Goal: Information Seeking & Learning: Learn about a topic

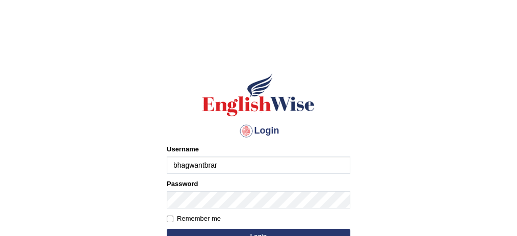
click at [298, 162] on input "bhagwantbrar" at bounding box center [259, 165] width 184 height 17
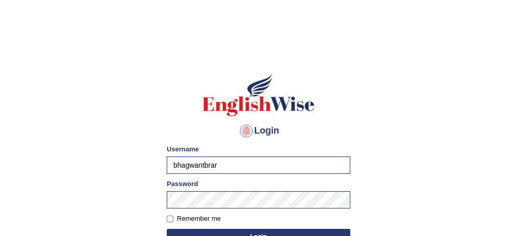
type input "Beethi"
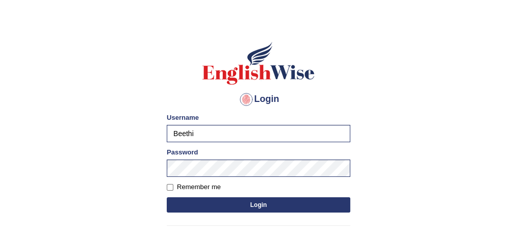
scroll to position [68, 0]
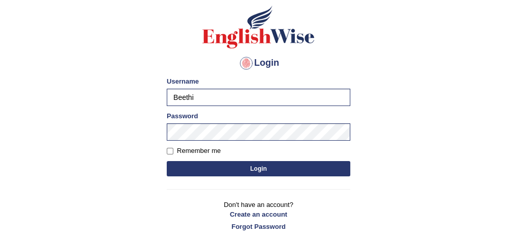
click at [272, 167] on button "Login" at bounding box center [259, 168] width 184 height 15
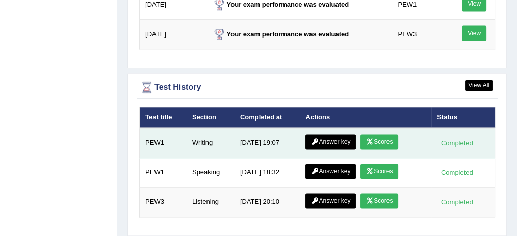
scroll to position [1467, 0]
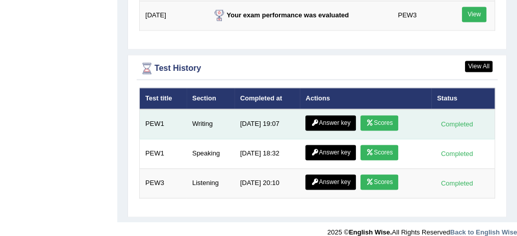
click at [333, 115] on link "Answer key" at bounding box center [331, 122] width 51 height 15
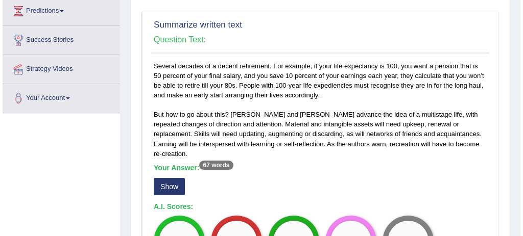
scroll to position [204, 0]
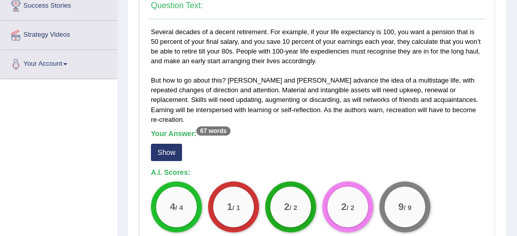
click at [167, 144] on button "Show" at bounding box center [166, 152] width 31 height 17
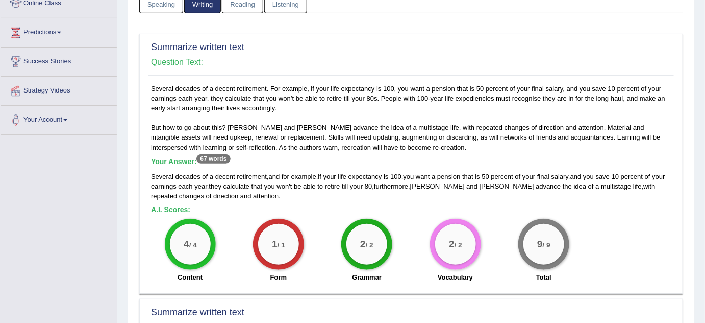
scroll to position [86, 0]
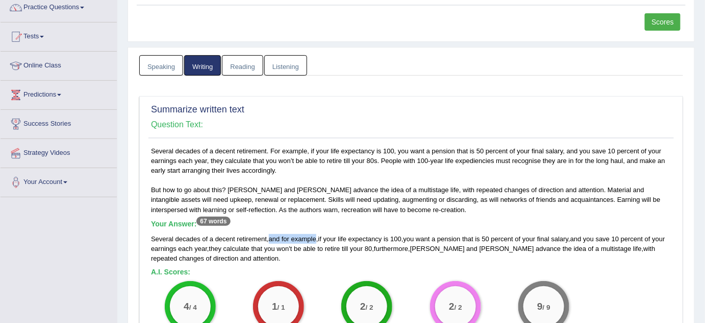
drag, startPoint x: 269, startPoint y: 238, endPoint x: 317, endPoint y: 234, distance: 48.1
click at [317, 234] on div "Several decades of a decent retirement , and for example , if your life expecta…" at bounding box center [411, 248] width 521 height 29
click at [356, 211] on div "Several decades of a decent retirement. For example, if your life expectancy is…" at bounding box center [411, 248] width 526 height 204
drag, startPoint x: 289, startPoint y: 246, endPoint x: 269, endPoint y: 246, distance: 19.9
click at [269, 236] on div "Several decades of a decent retirement , and for example , if your life expecta…" at bounding box center [411, 248] width 521 height 29
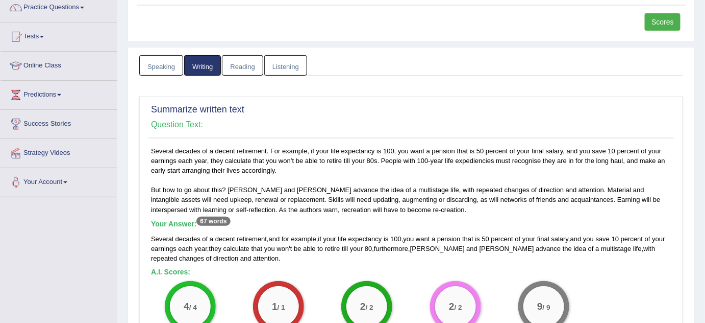
click at [280, 236] on div "Several decades of a decent retirement , and for example , if your life expecta…" at bounding box center [411, 248] width 521 height 29
drag, startPoint x: 296, startPoint y: 243, endPoint x: 280, endPoint y: 242, distance: 16.9
click at [280, 236] on div "Several decades of a decent retirement , and for example , if your life expecta…" at bounding box center [411, 248] width 521 height 29
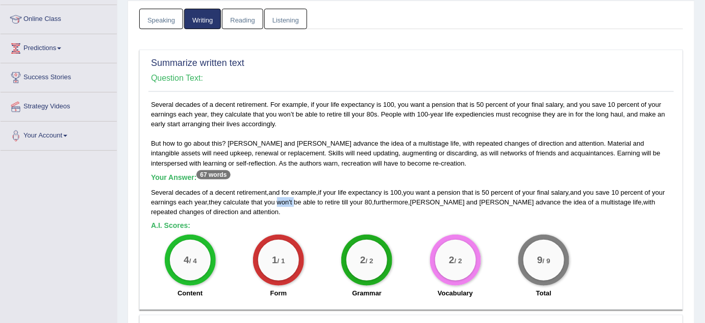
click at [294, 200] on div "Several decades of a decent retirement , and for example , if your life expecta…" at bounding box center [411, 201] width 521 height 29
click at [295, 211] on div "Several decades of a decent retirement , and for example , if your life expecta…" at bounding box center [411, 201] width 521 height 29
drag, startPoint x: 279, startPoint y: 200, endPoint x: 295, endPoint y: 199, distance: 15.9
click at [295, 199] on div "Several decades of a decent retirement , and for example , if your life expecta…" at bounding box center [411, 201] width 521 height 29
click at [295, 200] on div "Several decades of a decent retirement , and for example , if your life expecta…" at bounding box center [411, 201] width 521 height 29
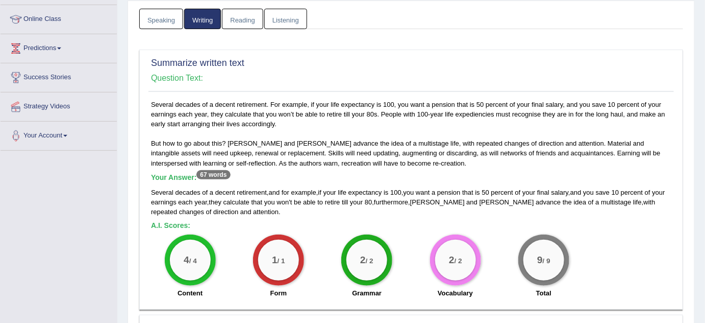
click at [295, 212] on div "Several decades of a decent retirement , and for example , if your life expecta…" at bounding box center [411, 201] width 521 height 29
drag, startPoint x: 279, startPoint y: 200, endPoint x: 299, endPoint y: 205, distance: 20.5
click at [299, 201] on div "Several decades of a decent retirement , and for example , if your life expecta…" at bounding box center [411, 201] width 521 height 29
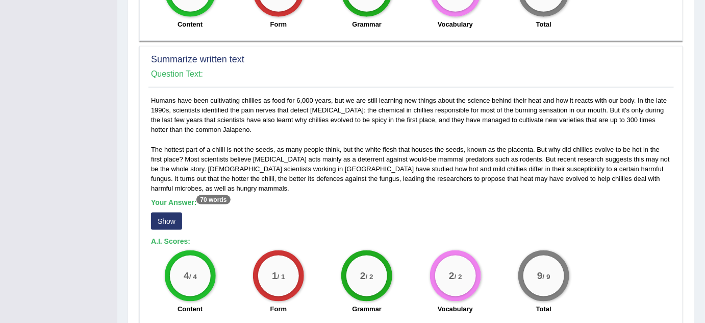
scroll to position [411, 0]
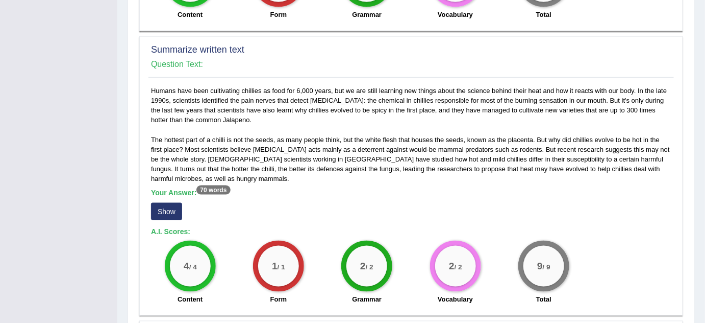
click at [171, 203] on button "Show" at bounding box center [166, 211] width 31 height 17
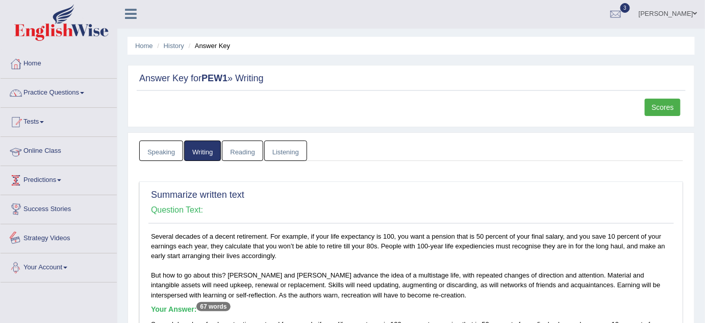
scroll to position [0, 0]
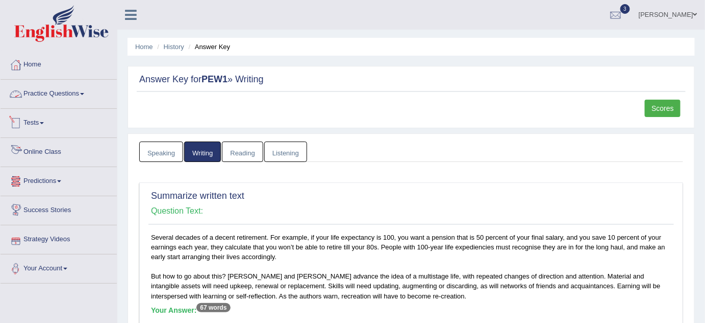
click at [47, 88] on link "Practice Questions" at bounding box center [59, 93] width 116 height 26
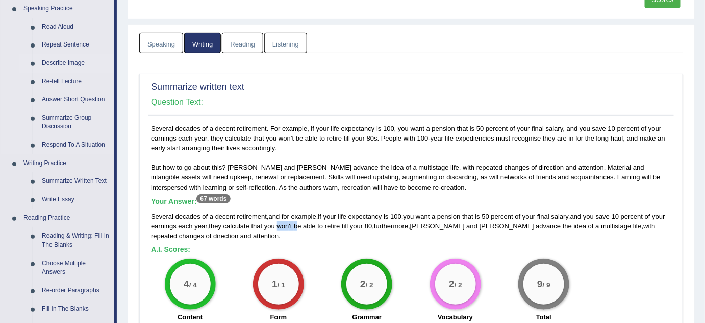
scroll to position [92, 0]
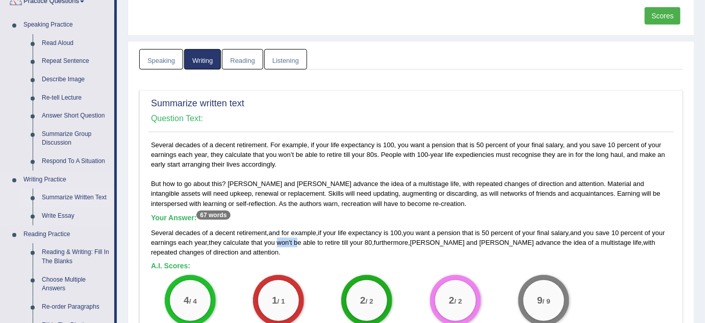
click at [65, 197] on link "Summarize Written Text" at bounding box center [75, 197] width 77 height 18
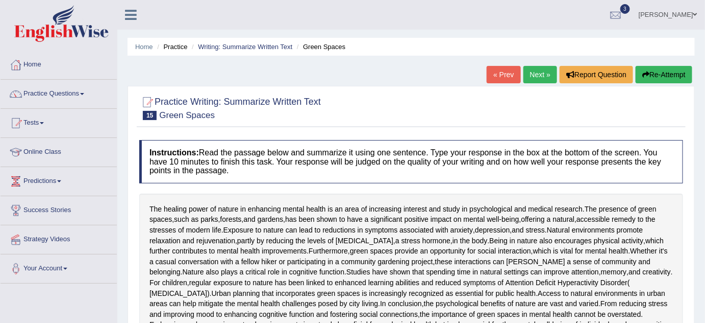
click at [542, 72] on link "Next »" at bounding box center [541, 74] width 34 height 17
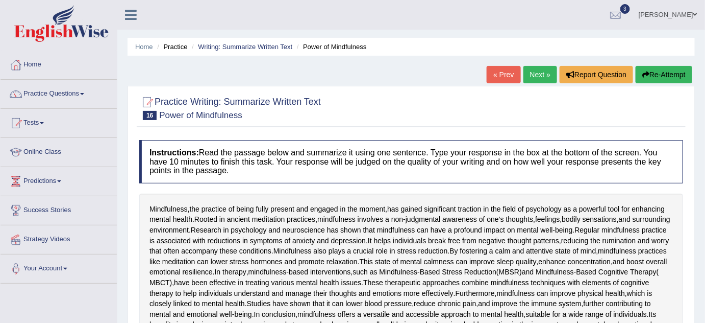
click at [532, 74] on link "Next »" at bounding box center [541, 74] width 34 height 17
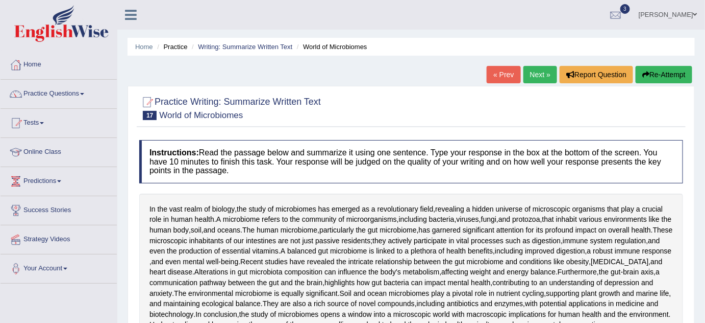
click at [531, 73] on link "Next »" at bounding box center [541, 74] width 34 height 17
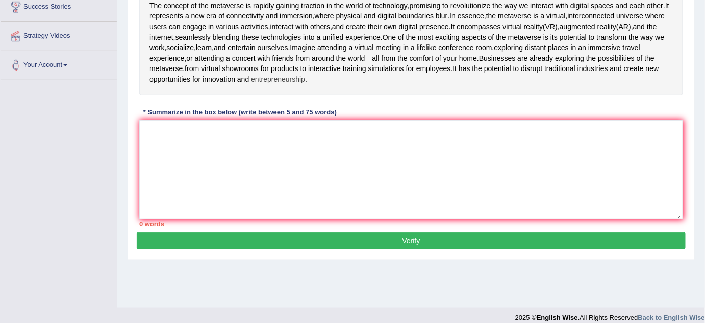
scroll to position [213, 0]
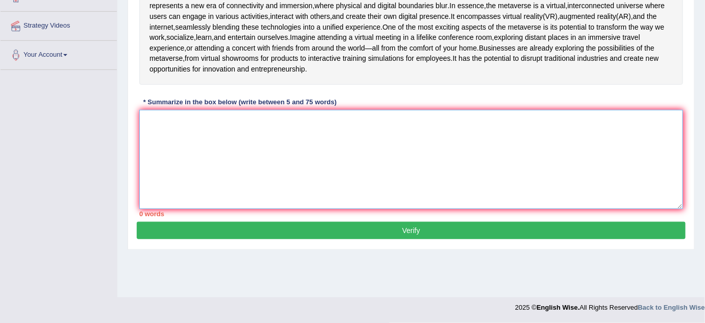
click at [398, 138] on textarea at bounding box center [411, 159] width 544 height 99
click at [253, 141] on textarea "50.03%" at bounding box center [411, 159] width 544 height 99
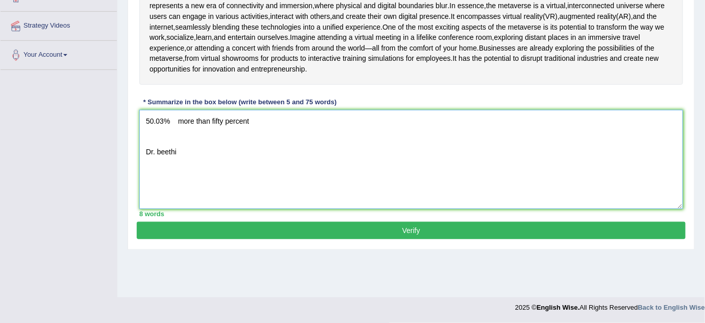
click at [192, 157] on textarea "50.03% more than fifty percent Dr. beethi" at bounding box center [411, 159] width 544 height 99
click at [241, 160] on textarea "50.03% more than fifty percent Dr. beethi Doctor beethi" at bounding box center [411, 159] width 544 height 99
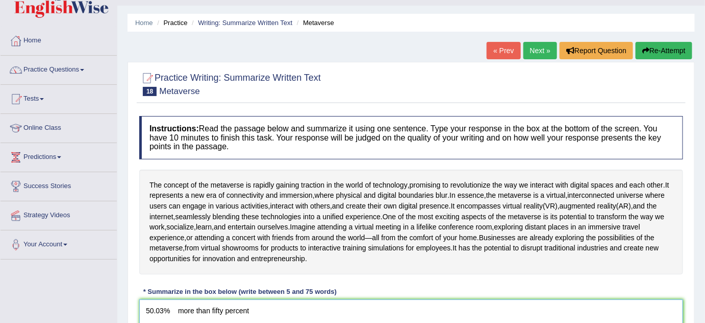
scroll to position [0, 0]
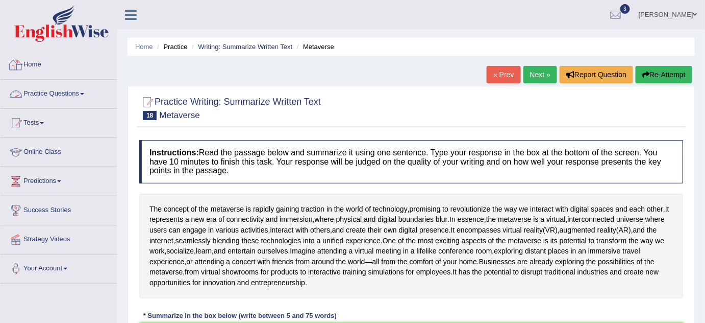
type textarea "50.03% more than fifty percent Dr. beethi Doctor beethi"
click at [23, 59] on link "Home" at bounding box center [59, 64] width 116 height 26
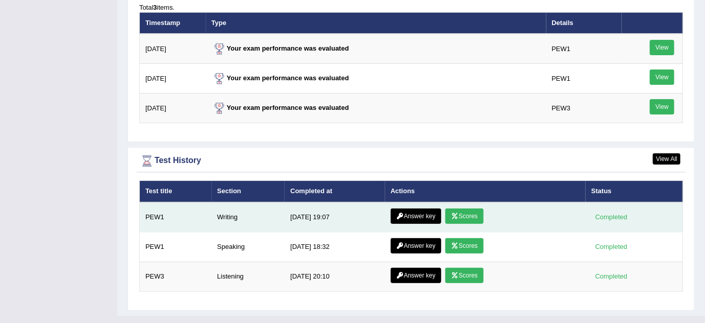
scroll to position [1284, 0]
click at [411, 208] on link "Answer key" at bounding box center [416, 215] width 51 height 15
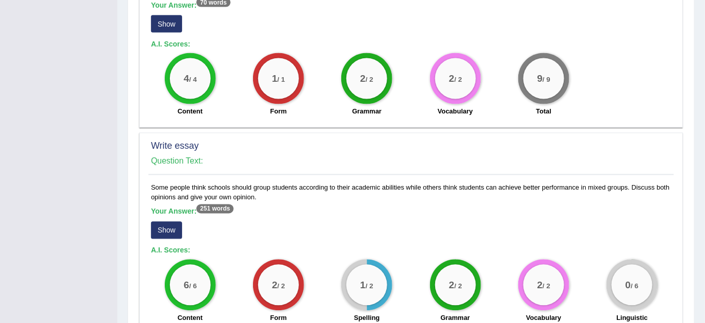
scroll to position [700, 0]
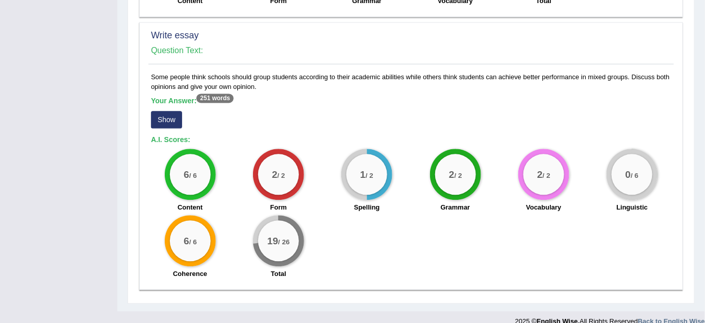
click at [166, 111] on button "Show" at bounding box center [166, 119] width 31 height 17
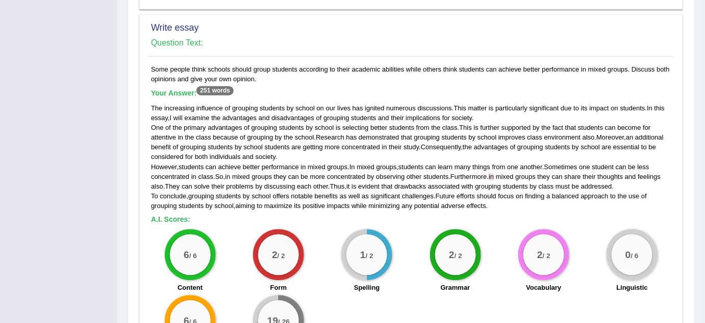
scroll to position [722, 0]
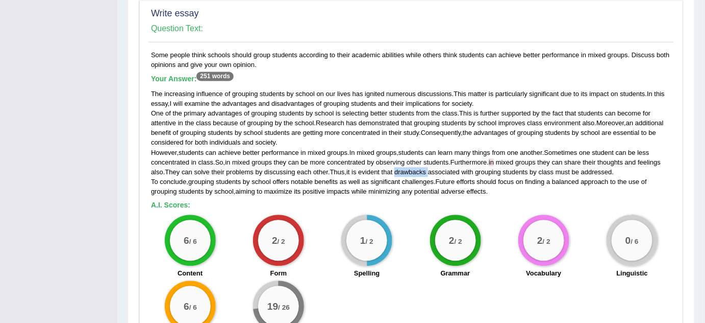
drag, startPoint x: 399, startPoint y: 157, endPoint x: 434, endPoint y: 161, distance: 34.9
click at [434, 161] on div "The increasing influence of grouping students by school on our lives has ignite…" at bounding box center [411, 142] width 521 height 107
click at [404, 178] on span "challenges" at bounding box center [418, 182] width 32 height 8
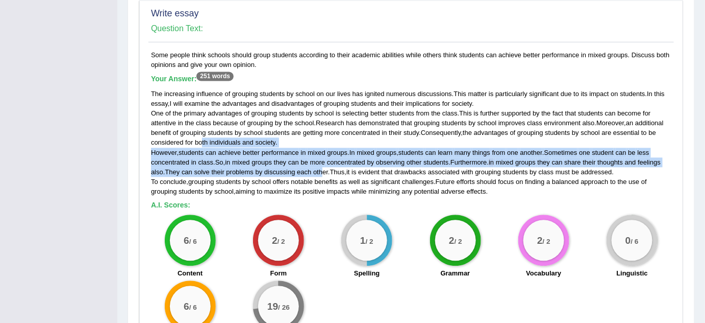
drag, startPoint x: 203, startPoint y: 133, endPoint x: 324, endPoint y: 157, distance: 123.8
click at [324, 157] on div "The increasing influence of grouping students by school on our lives has ignite…" at bounding box center [411, 142] width 521 height 107
click at [323, 158] on span "more" at bounding box center [317, 162] width 15 height 8
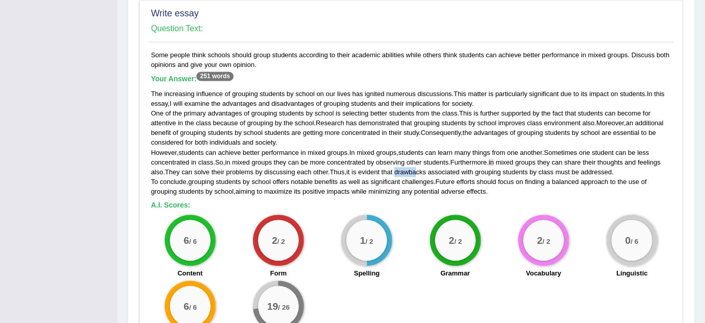
drag, startPoint x: 400, startPoint y: 156, endPoint x: 426, endPoint y: 157, distance: 25.5
click at [422, 168] on span "drawbacks" at bounding box center [410, 172] width 32 height 8
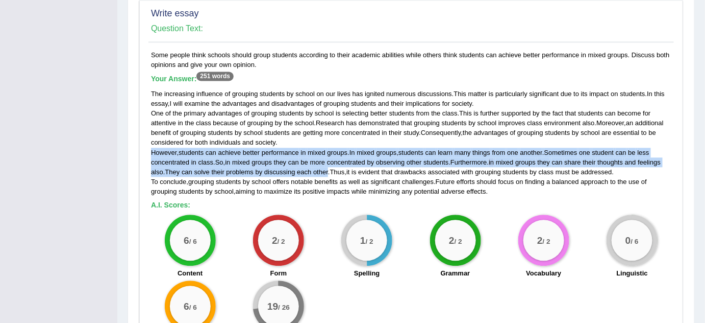
drag, startPoint x: 152, startPoint y: 136, endPoint x: 329, endPoint y: 156, distance: 177.7
click at [329, 156] on div "The increasing influence of grouping students by school on our lives has ignite…" at bounding box center [411, 142] width 521 height 107
click at [326, 168] on span "other" at bounding box center [320, 172] width 15 height 8
drag, startPoint x: 199, startPoint y: 137, endPoint x: 344, endPoint y: 159, distance: 147.6
click at [344, 159] on div "The increasing influence of grouping students by school on our lives has ignite…" at bounding box center [411, 142] width 521 height 107
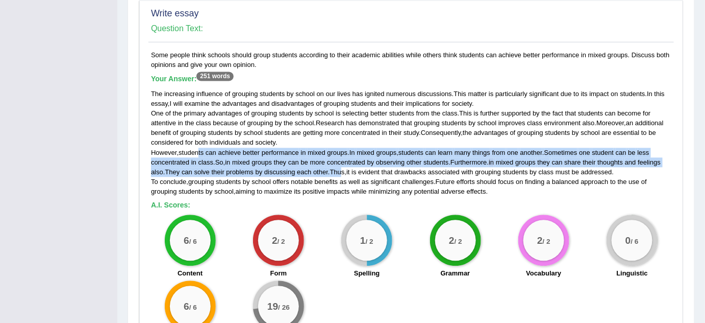
drag, startPoint x: 163, startPoint y: 146, endPoint x: 176, endPoint y: 146, distance: 12.2
click at [163, 158] on span "concentrated" at bounding box center [170, 162] width 38 height 8
click at [220, 154] on div "The increasing influence of grouping students by school on our lives has ignite…" at bounding box center [411, 142] width 521 height 107
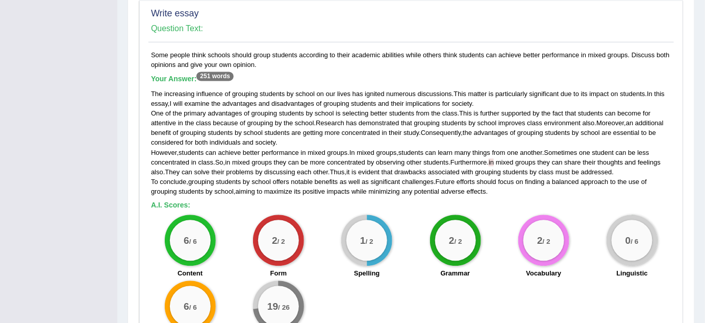
scroll to position [788, 0]
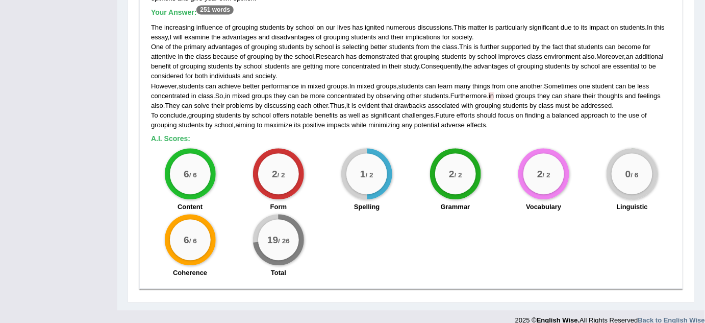
click at [214, 84] on div "The increasing influence of grouping students by school on our lives has ignite…" at bounding box center [411, 75] width 521 height 107
drag, startPoint x: 214, startPoint y: 84, endPoint x: 392, endPoint y: 81, distance: 177.6
click at [390, 81] on div "The increasing influence of grouping students by school on our lives has ignite…" at bounding box center [411, 75] width 521 height 107
click at [449, 92] on span "students" at bounding box center [436, 96] width 25 height 8
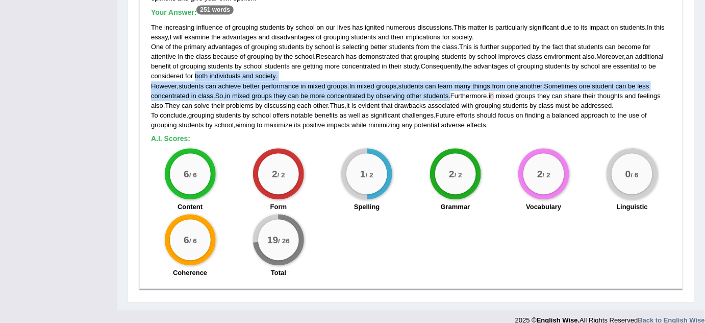
drag, startPoint x: 452, startPoint y: 83, endPoint x: 200, endPoint y: 72, distance: 251.8
click at [196, 64] on div "The increasing influence of grouping students by school on our lives has ignite…" at bounding box center [411, 75] width 521 height 107
click at [217, 92] on span "So" at bounding box center [219, 96] width 8 height 8
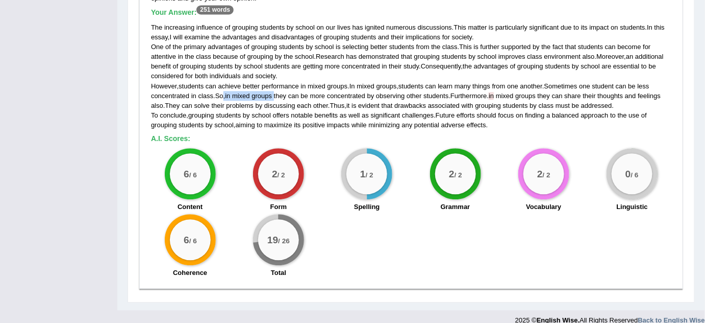
drag, startPoint x: 276, startPoint y: 82, endPoint x: 226, endPoint y: 83, distance: 50.5
click at [226, 83] on div "The increasing influence of grouping students by school on our lives has ignite…" at bounding box center [411, 75] width 521 height 107
click at [284, 92] on span "they" at bounding box center [280, 96] width 13 height 8
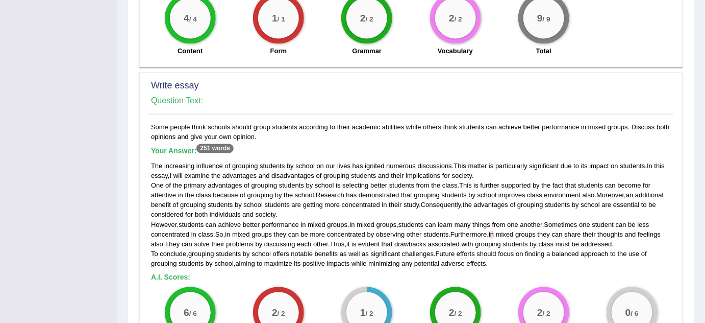
scroll to position [649, 0]
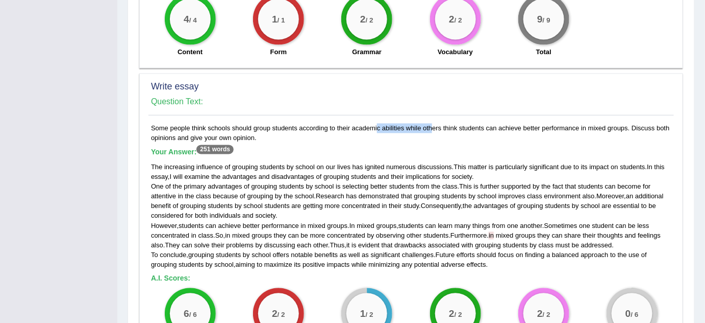
drag, startPoint x: 348, startPoint y: 115, endPoint x: 408, endPoint y: 115, distance: 59.7
click at [408, 123] on div "Some people think schools should group students according to their academic abi…" at bounding box center [411, 272] width 526 height 299
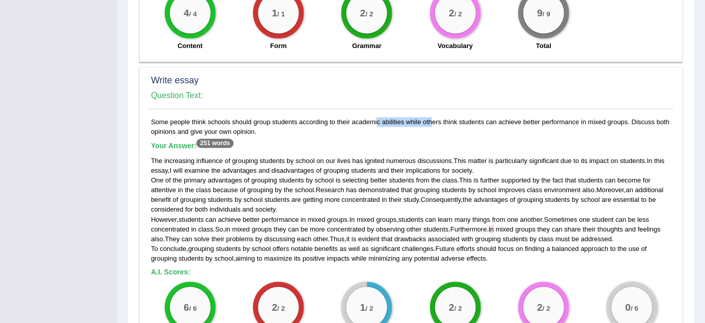
scroll to position [695, 0]
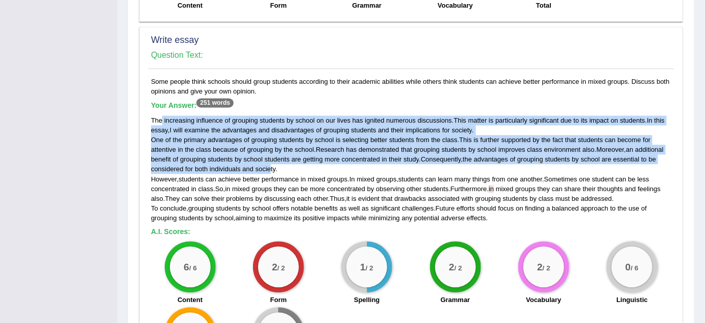
drag, startPoint x: 160, startPoint y: 109, endPoint x: 270, endPoint y: 161, distance: 121.4
click at [270, 161] on div "The increasing influence of grouping students by school on our lives has ignite…" at bounding box center [411, 168] width 521 height 107
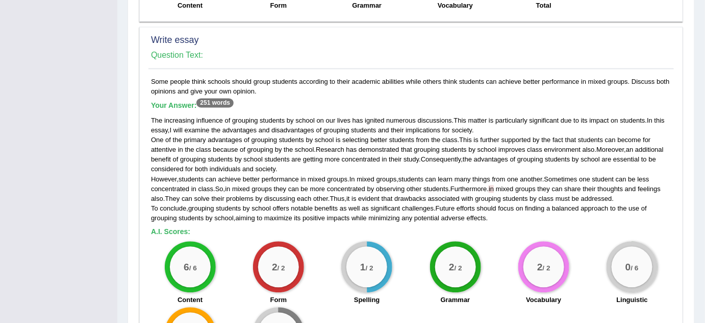
click at [285, 153] on div "The increasing influence of grouping students by school on our lives has ignite…" at bounding box center [411, 168] width 521 height 107
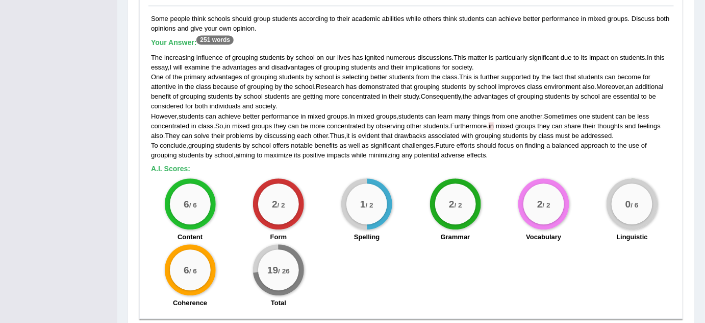
scroll to position [741, 0]
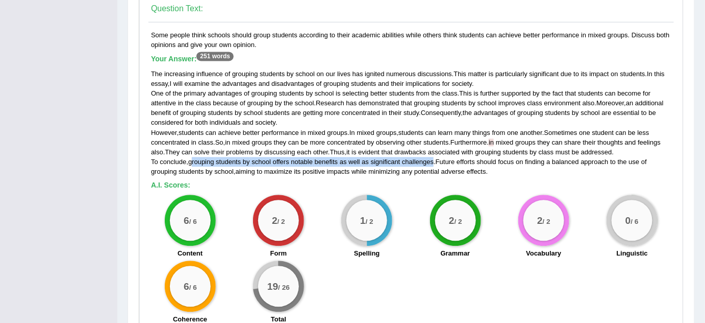
drag, startPoint x: 192, startPoint y: 148, endPoint x: 434, endPoint y: 151, distance: 241.9
click at [434, 151] on div "The increasing influence of grouping students by school on our lives has ignite…" at bounding box center [411, 122] width 521 height 107
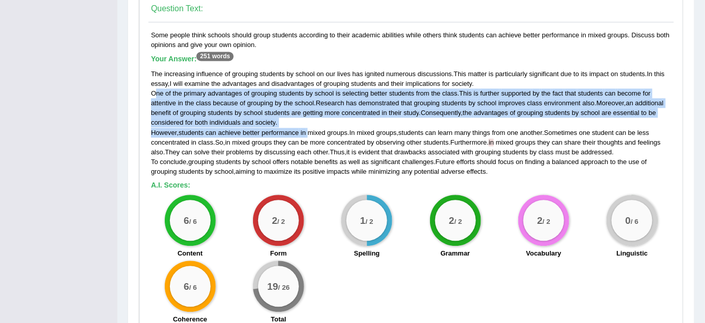
drag, startPoint x: 154, startPoint y: 84, endPoint x: 309, endPoint y: 115, distance: 158.3
click at [309, 115] on div "The increasing influence of grouping students by school on our lives has ignite…" at bounding box center [411, 122] width 521 height 107
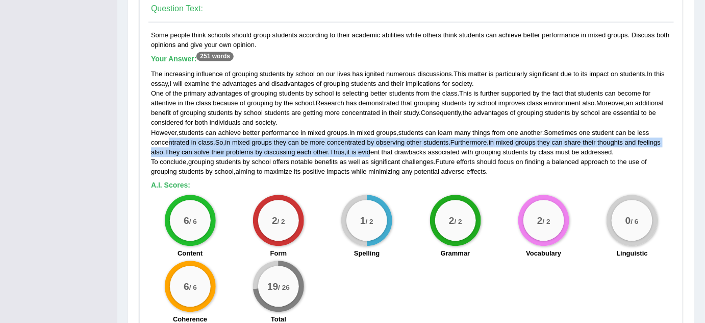
drag, startPoint x: 168, startPoint y: 130, endPoint x: 377, endPoint y: 137, distance: 208.3
click at [377, 137] on div "The increasing influence of grouping students by school on our lives has ignite…" at bounding box center [411, 122] width 521 height 107
click at [341, 134] on div "The increasing influence of grouping students by school on our lives has ignite…" at bounding box center [411, 122] width 521 height 107
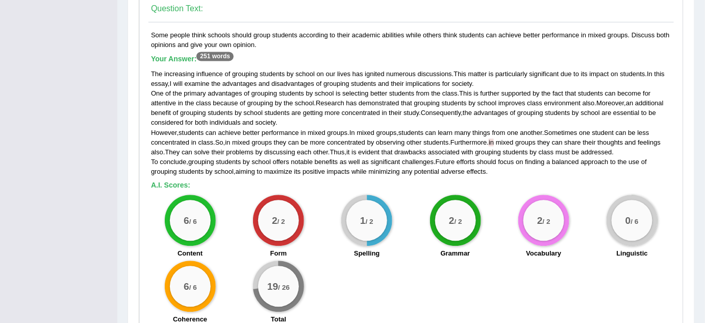
drag, startPoint x: 209, startPoint y: 144, endPoint x: 201, endPoint y: 144, distance: 8.2
click at [209, 144] on div "The increasing influence of grouping students by school on our lives has ignite…" at bounding box center [411, 122] width 521 height 107
drag, startPoint x: 189, startPoint y: 147, endPoint x: 279, endPoint y: 148, distance: 89.8
click at [279, 148] on div "The increasing influence of grouping students by school on our lives has ignite…" at bounding box center [411, 122] width 521 height 107
drag, startPoint x: 231, startPoint y: 70, endPoint x: 313, endPoint y: 69, distance: 82.2
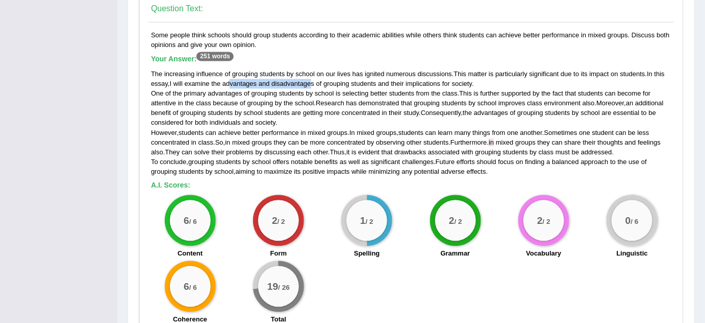
click at [313, 69] on div "The increasing influence of grouping students by school on our lives has ignite…" at bounding box center [411, 122] width 521 height 107
drag, startPoint x: 238, startPoint y: 148, endPoint x: 341, endPoint y: 149, distance: 103.6
click at [341, 149] on div "The increasing influence of grouping students by school on our lives has ignite…" at bounding box center [411, 122] width 521 height 107
drag, startPoint x: 502, startPoint y: 125, endPoint x: 486, endPoint y: 126, distance: 16.4
click at [486, 126] on div "The increasing influence of grouping students by school on our lives has ignite…" at bounding box center [411, 122] width 521 height 107
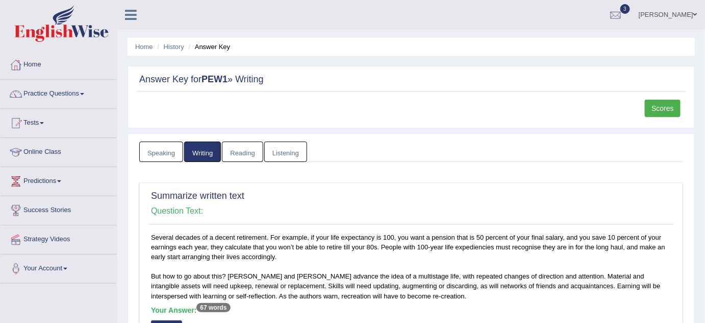
scroll to position [31, 0]
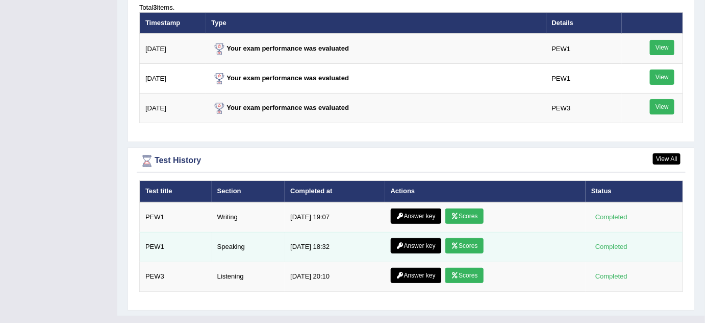
click at [402, 238] on link "Answer key" at bounding box center [416, 245] width 51 height 15
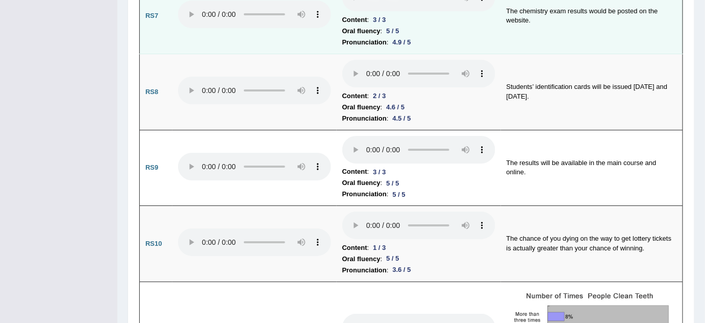
scroll to position [1159, 0]
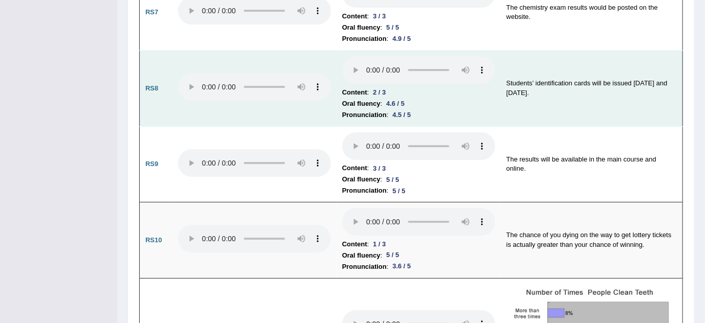
click at [355, 87] on b "Content" at bounding box center [354, 92] width 25 height 11
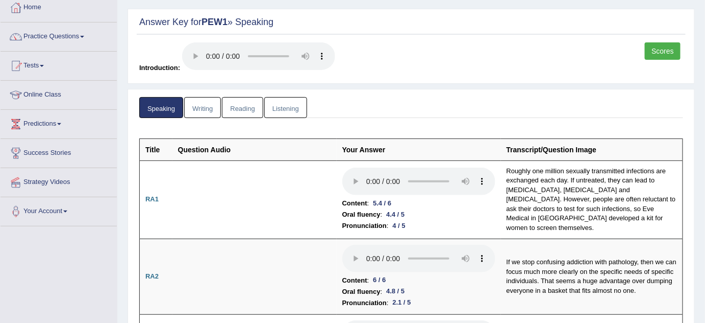
scroll to position [0, 0]
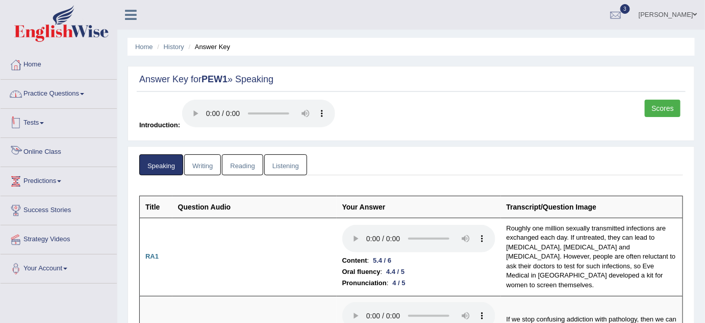
click at [72, 92] on link "Practice Questions" at bounding box center [59, 93] width 116 height 26
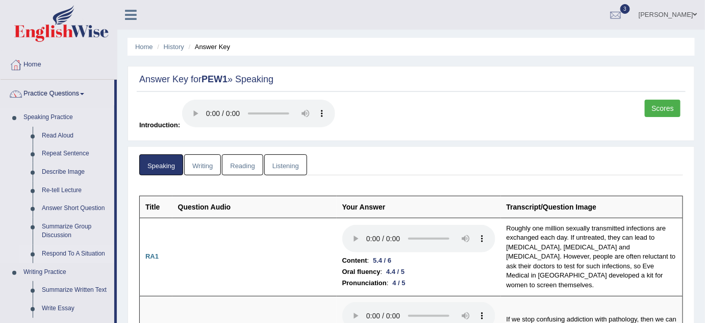
click at [62, 252] on link "Respond To A Situation" at bounding box center [75, 253] width 77 height 18
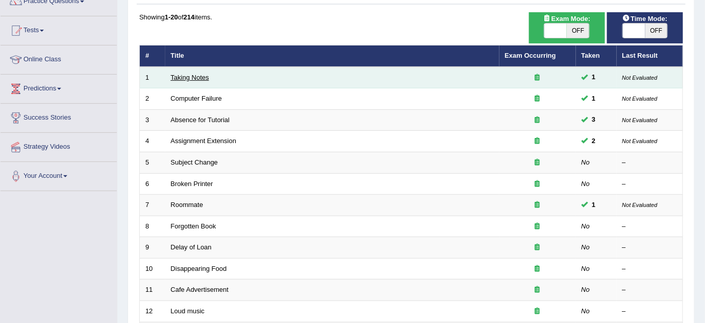
click at [200, 73] on link "Taking Notes" at bounding box center [190, 77] width 38 height 8
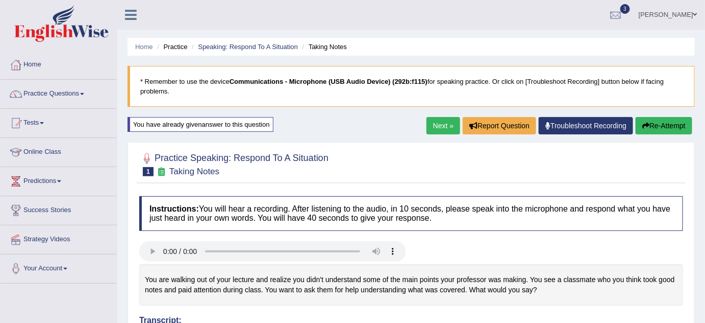
click at [444, 120] on link "Next »" at bounding box center [444, 125] width 34 height 17
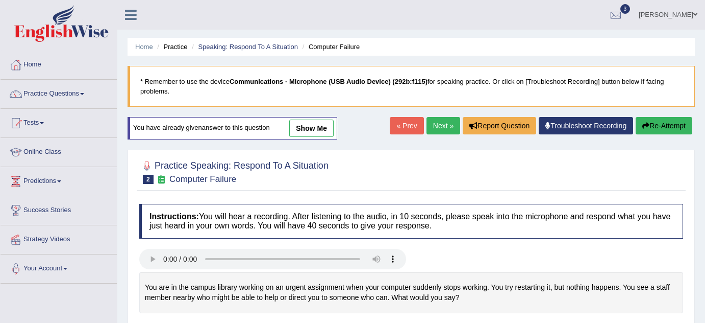
click at [309, 119] on link "show me" at bounding box center [311, 127] width 44 height 17
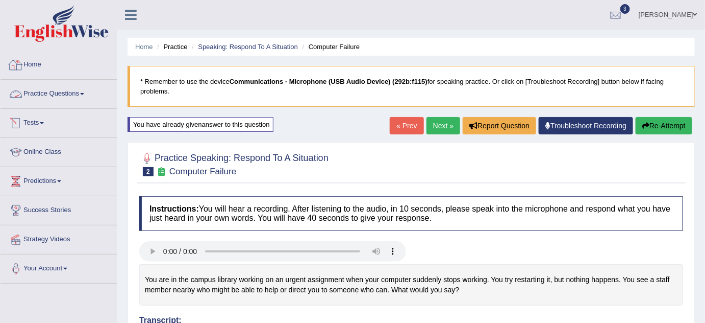
click at [42, 13] on img at bounding box center [61, 23] width 94 height 37
